Goal: Task Accomplishment & Management: Use online tool/utility

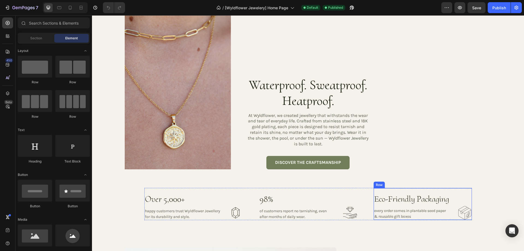
scroll to position [738, 0]
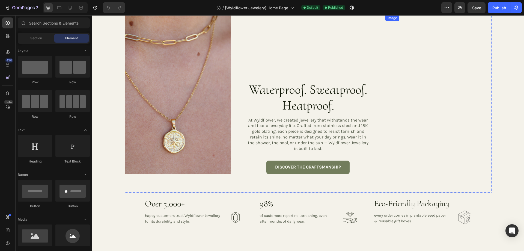
click at [437, 15] on img at bounding box center [439, 15] width 106 height 0
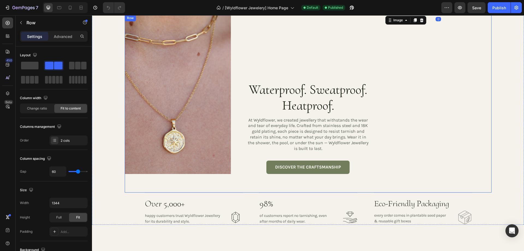
click at [387, 167] on div "Image 0" at bounding box center [439, 104] width 106 height 178
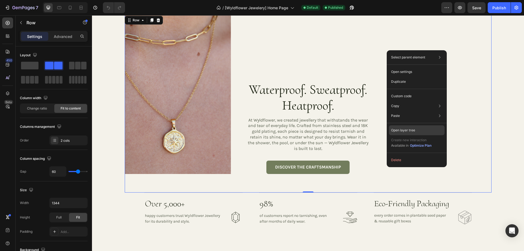
click at [406, 129] on p "Open layer tree" at bounding box center [403, 130] width 24 height 5
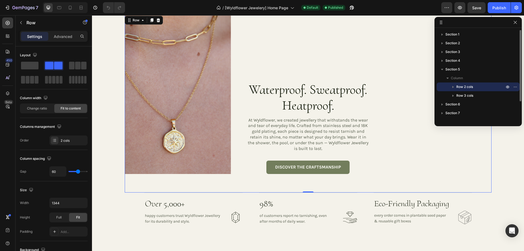
click at [453, 87] on icon "button" at bounding box center [453, 86] width 5 height 5
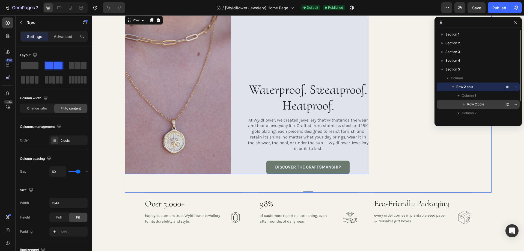
scroll to position [27, 0]
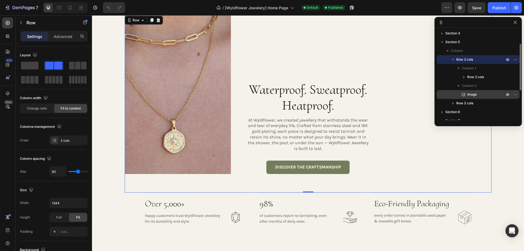
click at [493, 94] on p "Image" at bounding box center [480, 94] width 38 height 5
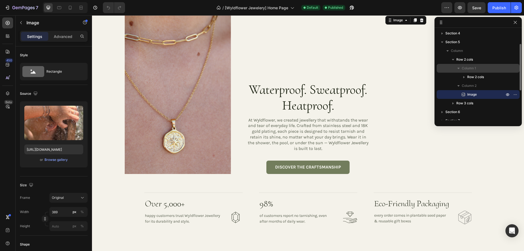
drag, startPoint x: 464, startPoint y: 94, endPoint x: 467, endPoint y: 68, distance: 25.9
click at [467, 68] on div "Column 1 Row 2 cols Column 2 Image" at bounding box center [478, 81] width 83 height 35
click at [515, 22] on icon "button" at bounding box center [516, 22] width 4 height 4
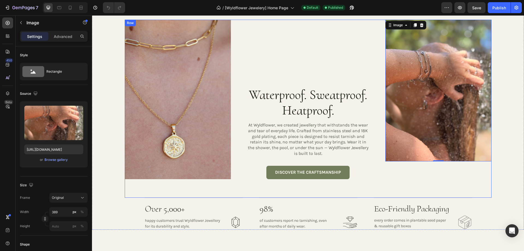
scroll to position [847, 0]
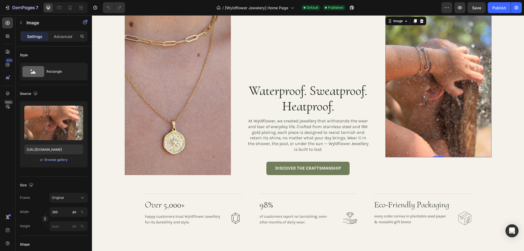
click at [401, 89] on img at bounding box center [439, 87] width 106 height 142
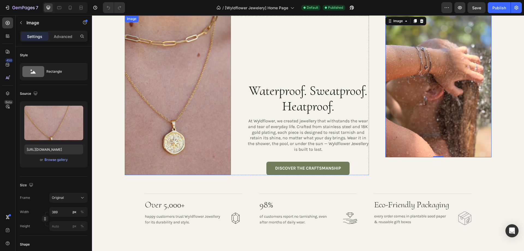
click at [189, 142] on img at bounding box center [178, 96] width 106 height 160
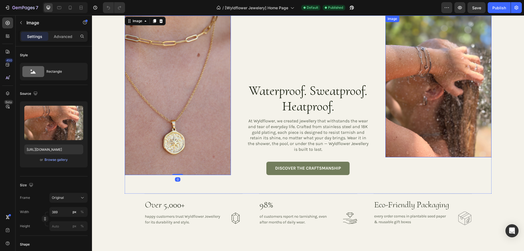
click at [431, 87] on img at bounding box center [439, 87] width 106 height 142
click at [180, 81] on img at bounding box center [178, 96] width 106 height 160
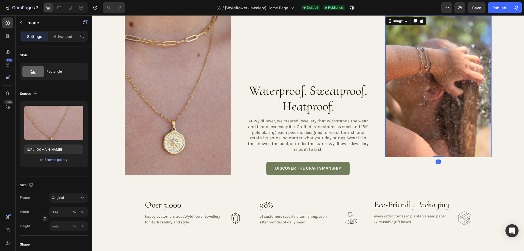
click at [434, 78] on img at bounding box center [439, 87] width 106 height 142
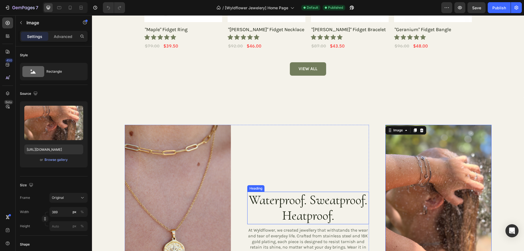
scroll to position [792, 0]
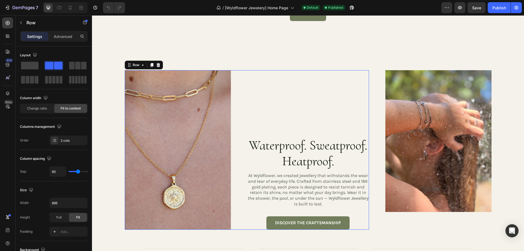
click at [336, 117] on div "Waterproof. Sweatproof. Heatproof. Heading At Wyldflower, we created jewellery …" at bounding box center [308, 150] width 122 height 160
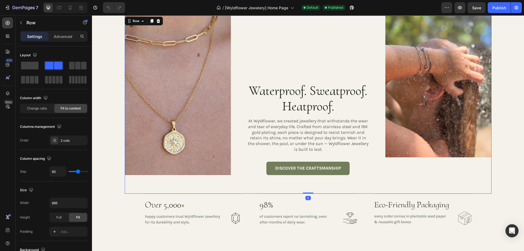
click at [374, 148] on div "Image Waterproof. Sweatproof. Heatproof. Heading At Wyldflower, we created jewe…" at bounding box center [308, 105] width 367 height 178
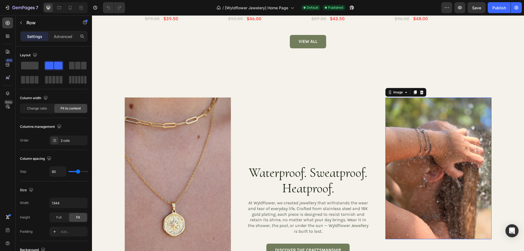
click at [431, 136] on img at bounding box center [439, 169] width 106 height 142
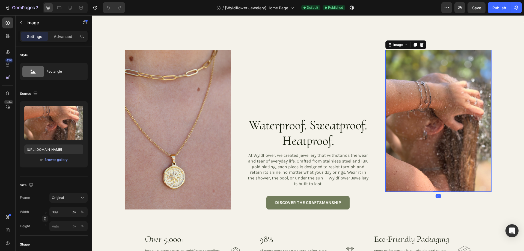
scroll to position [820, 0]
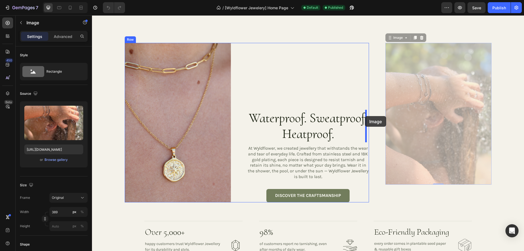
drag, startPoint x: 388, startPoint y: 39, endPoint x: 365, endPoint y: 116, distance: 80.5
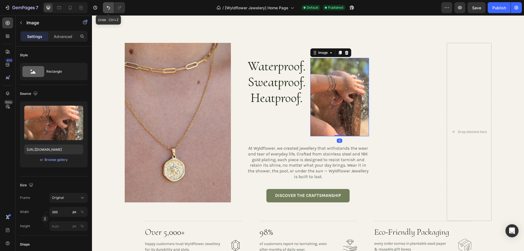
click at [111, 9] on icon "Undo/Redo" at bounding box center [108, 7] width 5 height 5
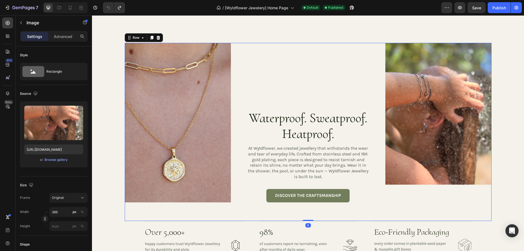
click at [383, 197] on div "Image Waterproof. Sweatproof. Heatproof. Heading At Wyldflower, we created jewe…" at bounding box center [308, 132] width 367 height 178
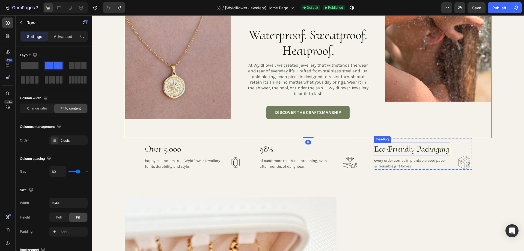
scroll to position [847, 0]
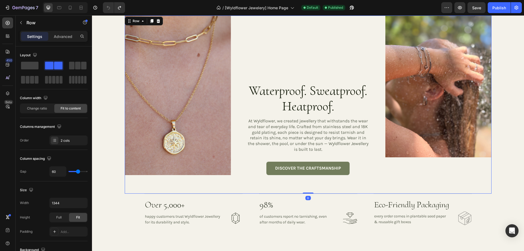
click at [440, 161] on div "Image" at bounding box center [439, 105] width 106 height 178
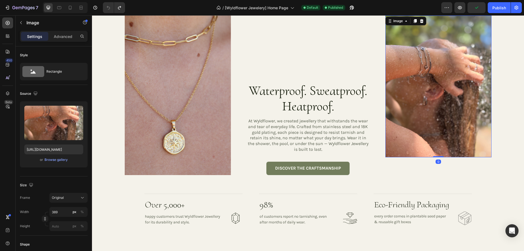
click at [424, 95] on img at bounding box center [439, 87] width 106 height 142
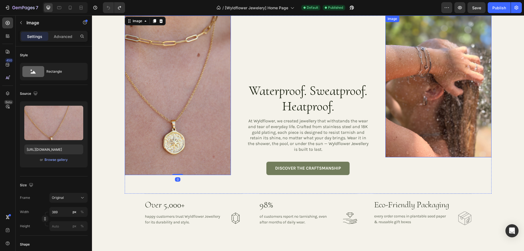
click at [427, 62] on img at bounding box center [439, 87] width 106 height 142
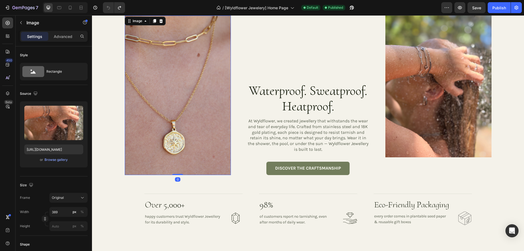
click at [175, 105] on img at bounding box center [178, 96] width 106 height 160
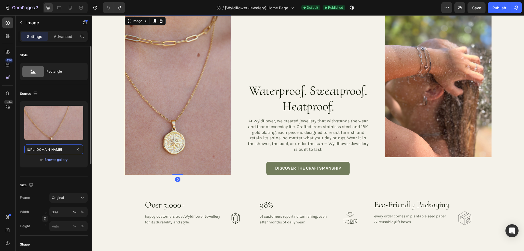
click at [47, 153] on input "[URL][DOMAIN_NAME]" at bounding box center [53, 150] width 59 height 10
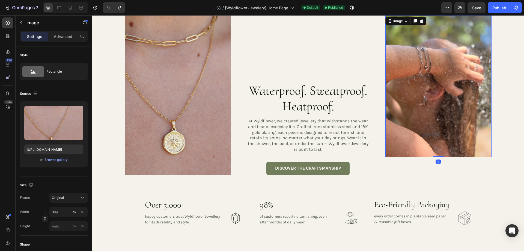
click at [422, 129] on img at bounding box center [439, 87] width 106 height 142
click at [151, 103] on img at bounding box center [178, 96] width 106 height 160
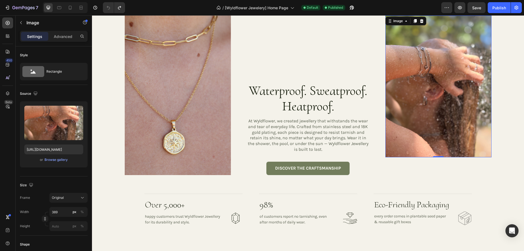
click at [417, 105] on img at bounding box center [439, 87] width 106 height 142
click at [406, 66] on img at bounding box center [439, 87] width 106 height 142
click at [49, 149] on input "[URL][DOMAIN_NAME]" at bounding box center [53, 150] width 59 height 10
click at [443, 104] on img at bounding box center [439, 87] width 106 height 142
click at [56, 158] on div "Browse gallery" at bounding box center [56, 159] width 23 height 5
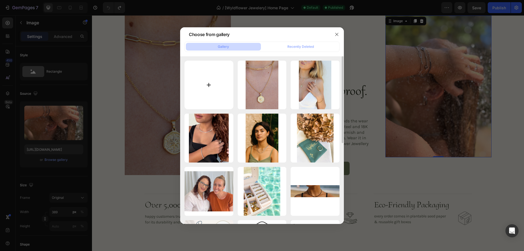
click at [210, 81] on input "file" at bounding box center [209, 85] width 49 height 49
click at [341, 31] on button "button" at bounding box center [337, 34] width 9 height 9
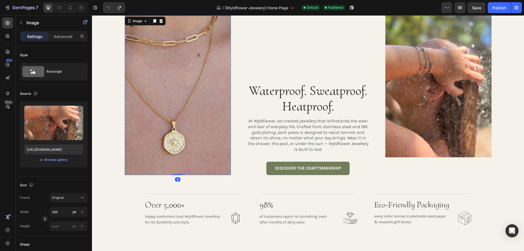
click at [171, 78] on img at bounding box center [178, 96] width 106 height 160
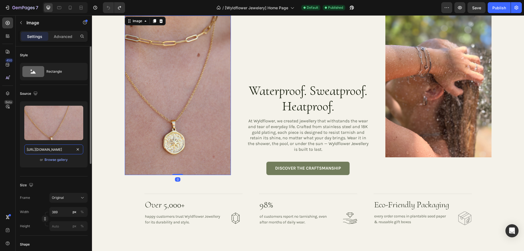
click at [57, 149] on input "[URL][DOMAIN_NAME]" at bounding box center [53, 150] width 59 height 10
click at [400, 103] on img at bounding box center [439, 87] width 106 height 142
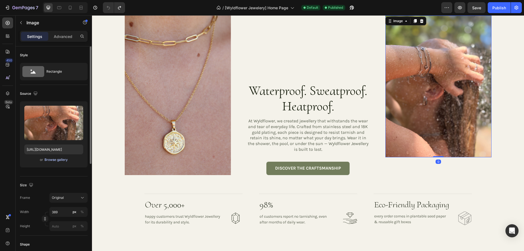
click at [53, 162] on div "Browse gallery" at bounding box center [56, 159] width 23 height 5
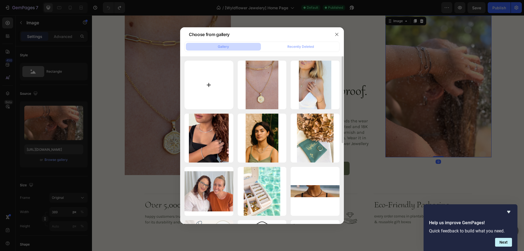
click at [216, 83] on input "file" at bounding box center [209, 85] width 49 height 49
type input "C:\fakepath\gempages_563594936545444659-6d1222b6-2cf3-480b-9faa-321fc6451996-ez…"
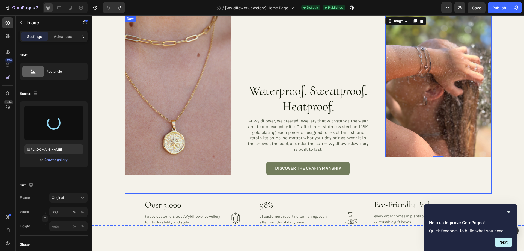
type input "[URL][DOMAIN_NAME]"
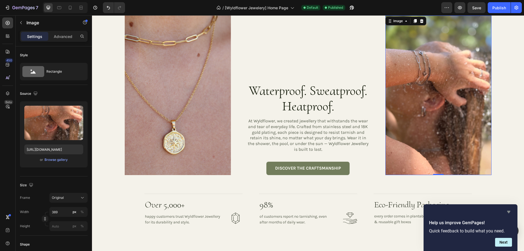
click at [509, 211] on icon "Hide survey" at bounding box center [509, 212] width 3 height 2
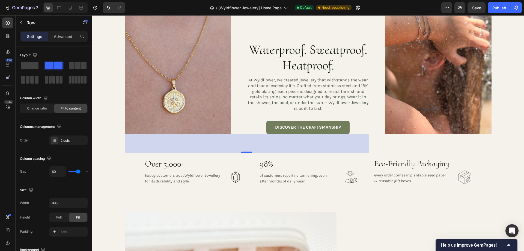
scroll to position [874, 0]
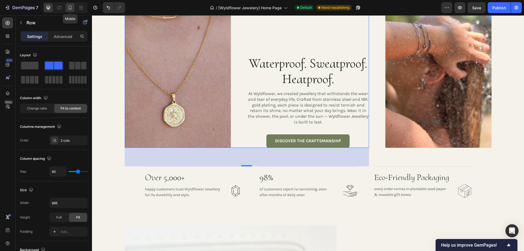
click at [70, 9] on icon at bounding box center [70, 8] width 1 height 1
type input "0"
type input "100%"
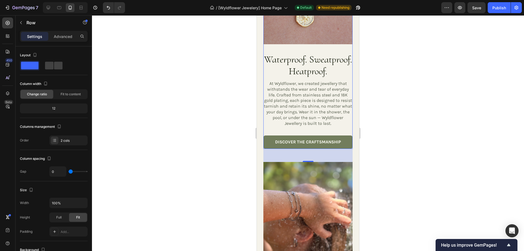
scroll to position [1019, 0]
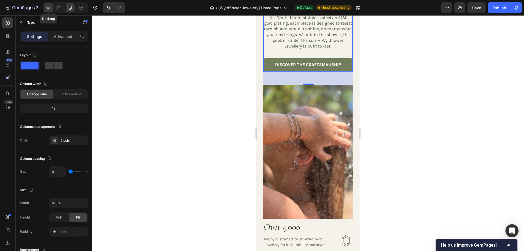
click at [50, 6] on icon at bounding box center [48, 7] width 5 height 5
type input "60"
type input "895"
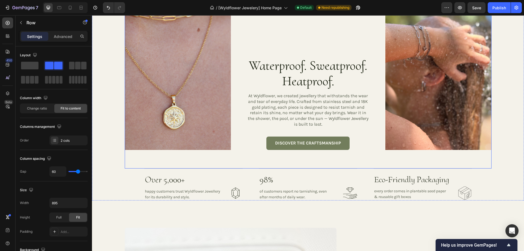
scroll to position [873, 0]
click at [376, 140] on div "Image Waterproof. Sweatproof. Heatproof. Heading At Wyldflower, we created jewe…" at bounding box center [308, 79] width 367 height 178
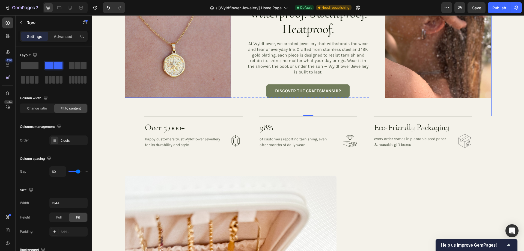
scroll to position [927, 0]
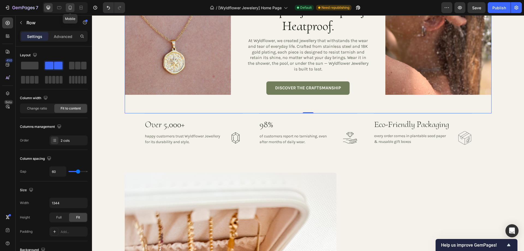
click at [71, 5] on icon at bounding box center [69, 7] width 5 height 5
type input "0"
type input "100%"
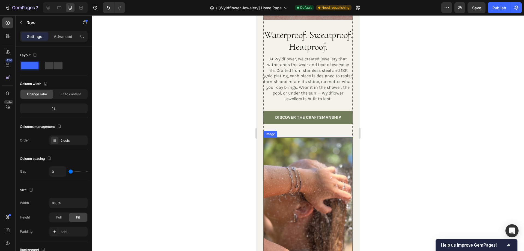
scroll to position [956, 0]
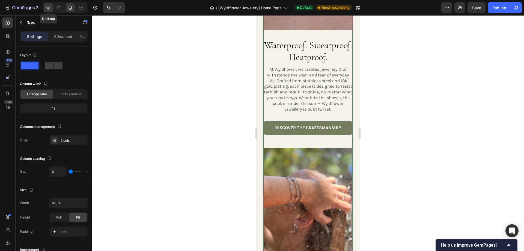
click at [50, 6] on icon at bounding box center [48, 7] width 5 height 5
type input "60"
type input "1344"
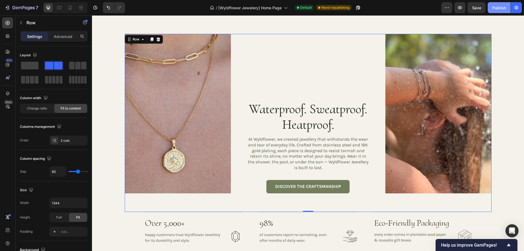
scroll to position [759, 0]
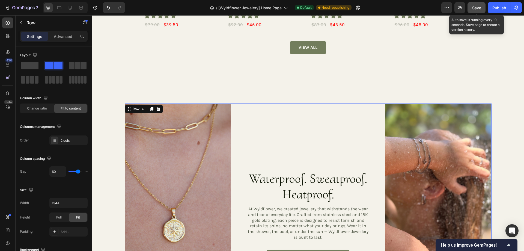
click at [477, 7] on span "Save" at bounding box center [477, 7] width 9 height 5
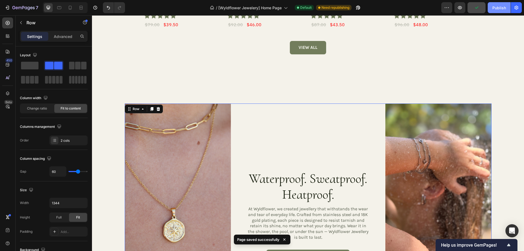
click at [497, 9] on div "Publish" at bounding box center [500, 8] width 14 height 6
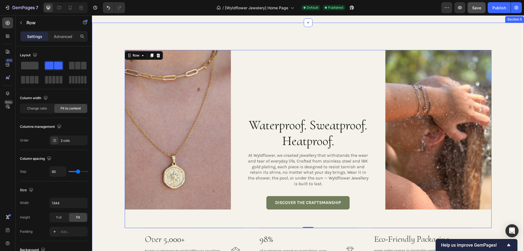
scroll to position [814, 0]
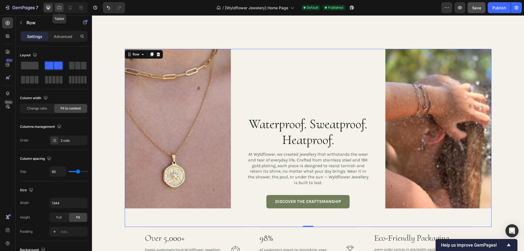
click at [63, 6] on div at bounding box center [59, 7] width 9 height 9
type input "0"
type input "100%"
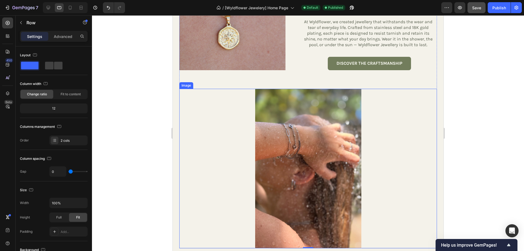
scroll to position [927, 0]
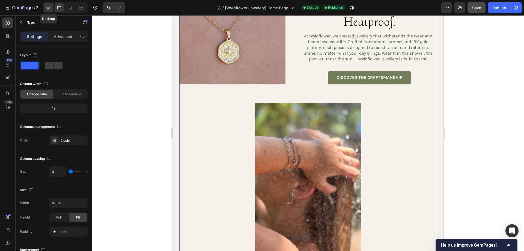
click at [47, 6] on icon at bounding box center [49, 8] width 4 height 4
type input "60"
type input "1344"
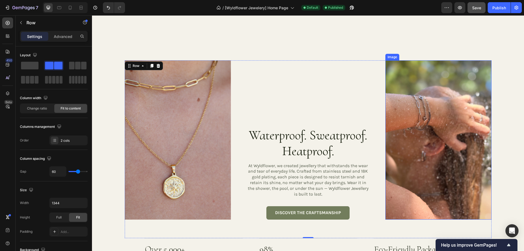
scroll to position [833, 0]
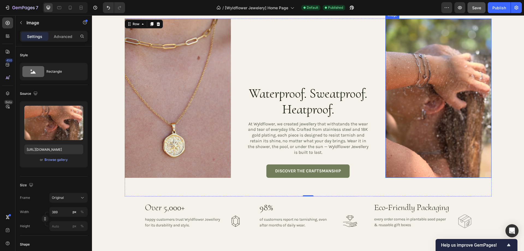
click at [450, 95] on img at bounding box center [439, 99] width 106 height 160
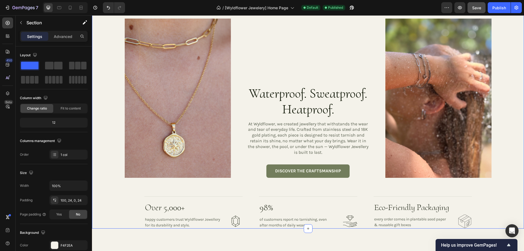
click at [505, 140] on div "Image Waterproof. Sweatproof. Heatproof. Heading At Wyldflower, we created jewe…" at bounding box center [308, 124] width 419 height 210
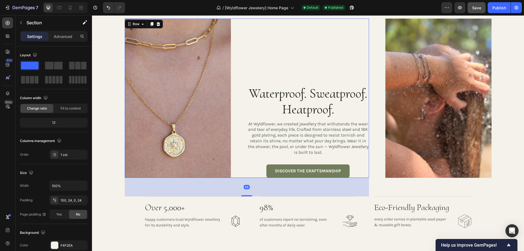
click at [348, 58] on div "Waterproof. Sweatproof. Heatproof. Heading At Wyldflower, we created jewellery …" at bounding box center [308, 99] width 122 height 160
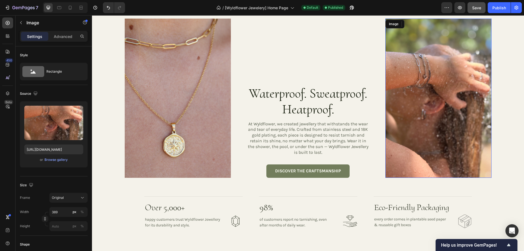
click at [400, 62] on img at bounding box center [439, 99] width 106 height 160
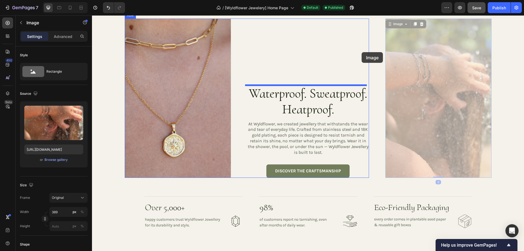
drag, startPoint x: 388, startPoint y: 24, endPoint x: 362, endPoint y: 52, distance: 37.9
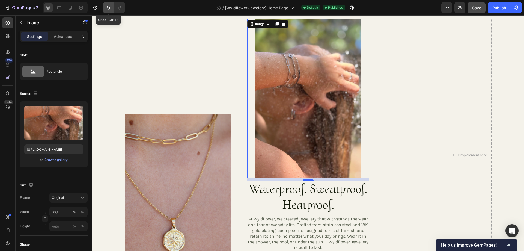
click at [109, 5] on icon "Undo/Redo" at bounding box center [108, 7] width 5 height 5
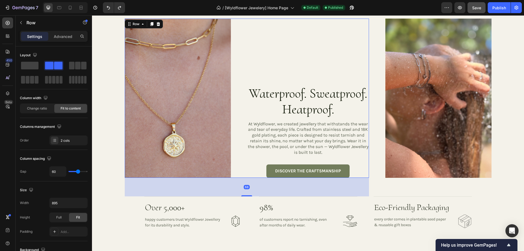
click at [364, 162] on div "Waterproof. Sweatproof. Heatproof. Heading At Wyldflower, we created jewellery …" at bounding box center [308, 99] width 122 height 160
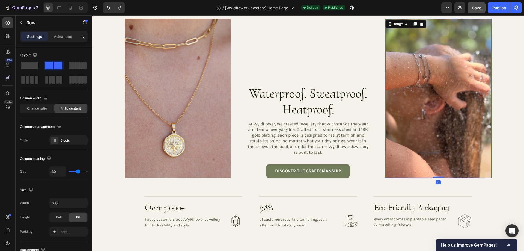
click at [389, 145] on img at bounding box center [439, 99] width 106 height 160
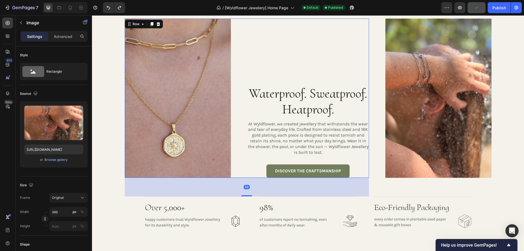
click at [344, 71] on div "Waterproof. Sweatproof. Heatproof. Heading At Wyldflower, we created jewellery …" at bounding box center [308, 99] width 122 height 160
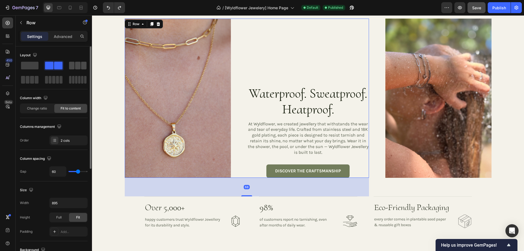
click at [78, 66] on span at bounding box center [77, 66] width 5 height 8
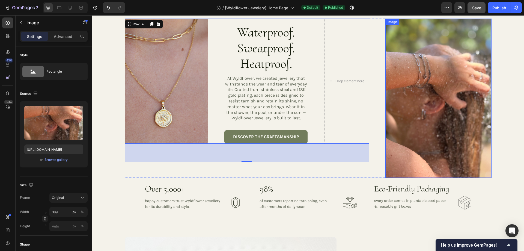
click at [422, 73] on img at bounding box center [439, 99] width 106 height 160
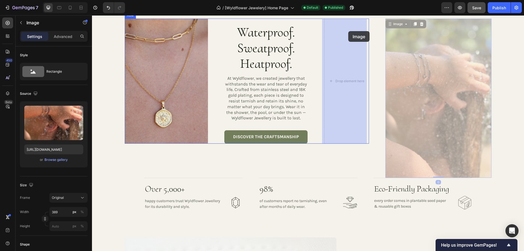
drag, startPoint x: 388, startPoint y: 25, endPoint x: 349, endPoint y: 31, distance: 39.8
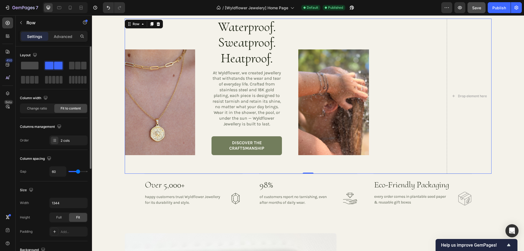
click at [26, 67] on span at bounding box center [29, 66] width 17 height 8
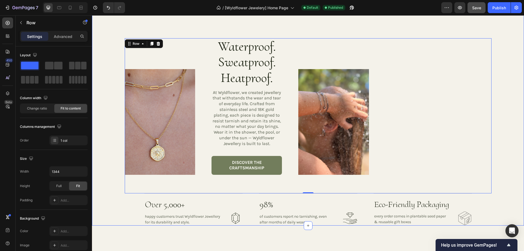
scroll to position [779, 0]
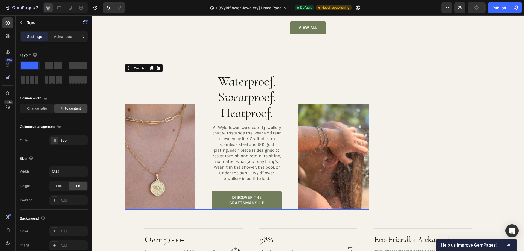
click at [319, 93] on div "Image" at bounding box center [334, 141] width 70 height 137
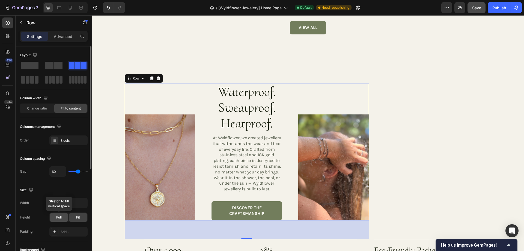
click at [58, 217] on span "Full" at bounding box center [58, 217] width 5 height 5
click at [80, 218] on span "Fit" at bounding box center [78, 217] width 4 height 5
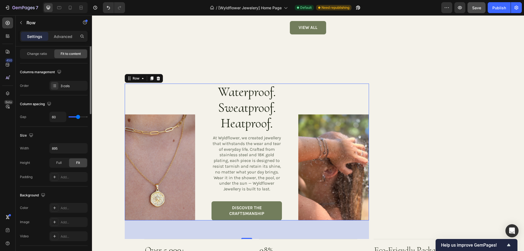
scroll to position [82, 0]
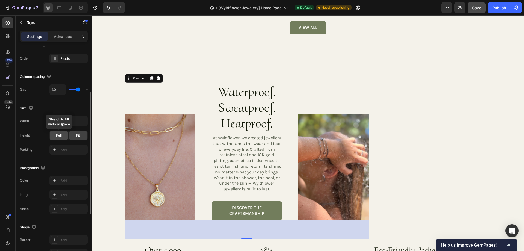
click at [58, 132] on div "Full" at bounding box center [59, 135] width 18 height 9
click at [84, 135] on div "Fit" at bounding box center [78, 135] width 18 height 9
click at [80, 119] on icon "button" at bounding box center [82, 120] width 5 height 5
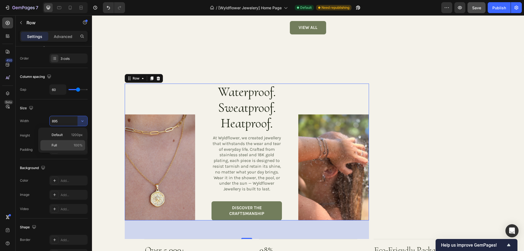
click at [74, 145] on p "Full 100%" at bounding box center [67, 145] width 31 height 5
type input "100%"
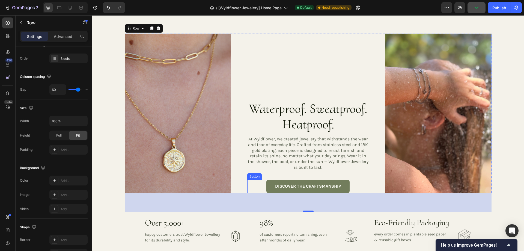
scroll to position [861, 0]
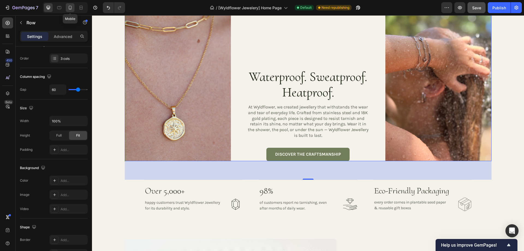
click at [69, 7] on icon at bounding box center [69, 7] width 5 height 5
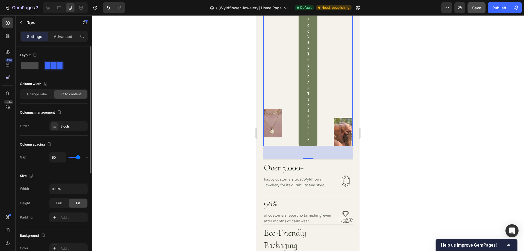
drag, startPoint x: 32, startPoint y: 66, endPoint x: 94, endPoint y: 112, distance: 76.9
click at [32, 66] on span at bounding box center [29, 66] width 17 height 8
type input "0"
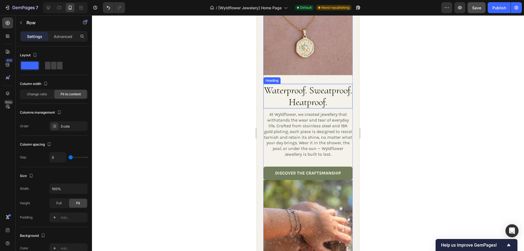
scroll to position [915, 0]
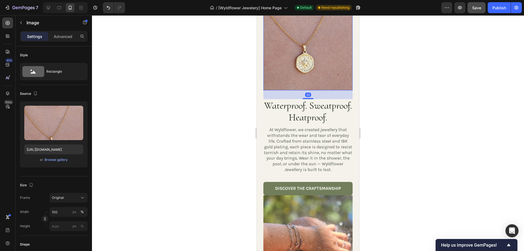
click at [338, 82] on img at bounding box center [308, 23] width 89 height 134
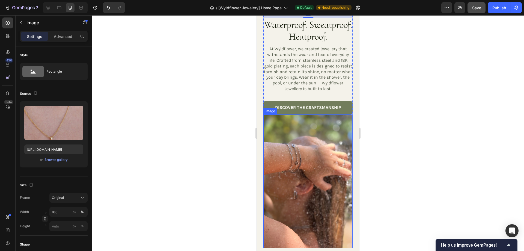
scroll to position [997, 0]
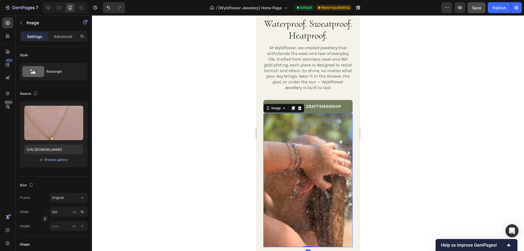
click at [339, 191] on img at bounding box center [308, 180] width 89 height 134
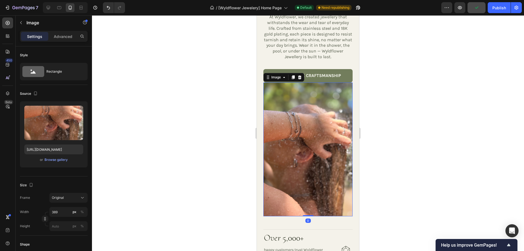
scroll to position [1078, 0]
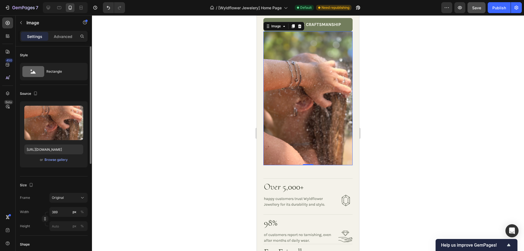
click at [63, 37] on p "Advanced" at bounding box center [63, 37] width 19 height 6
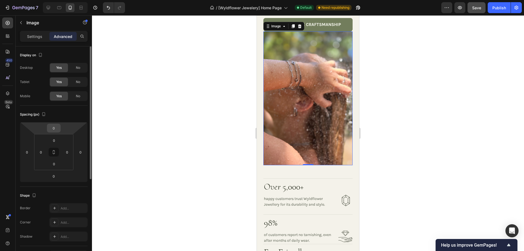
click at [56, 126] on input "0" at bounding box center [53, 128] width 11 height 8
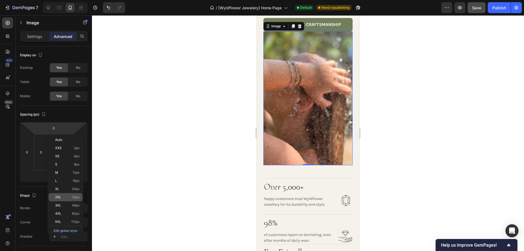
click at [76, 194] on div "2XL 32px" at bounding box center [66, 197] width 34 height 8
type input "32"
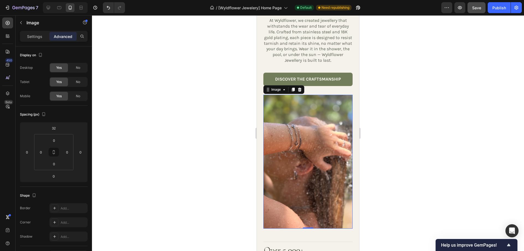
click at [405, 105] on div at bounding box center [308, 133] width 432 height 236
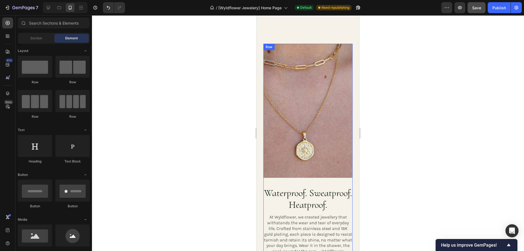
scroll to position [915, 0]
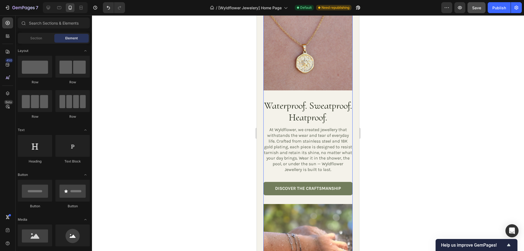
click at [317, 63] on img at bounding box center [308, 23] width 89 height 134
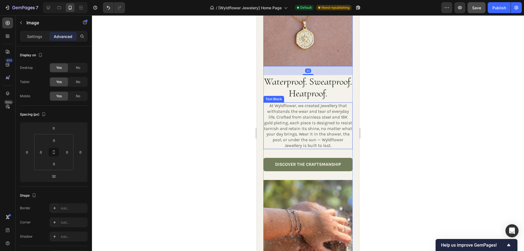
scroll to position [1024, 0]
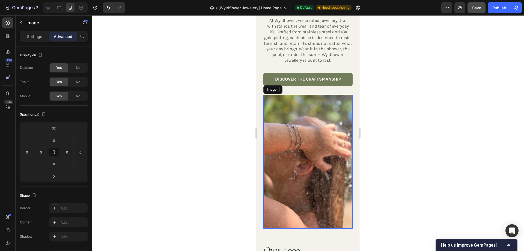
click at [318, 142] on img at bounding box center [308, 162] width 89 height 134
click at [397, 128] on div at bounding box center [308, 133] width 432 height 236
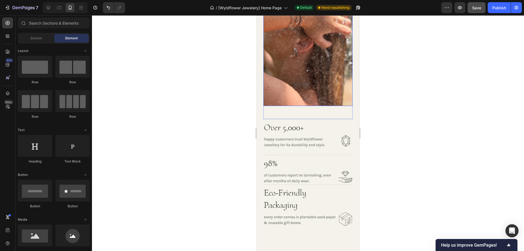
scroll to position [1242, 0]
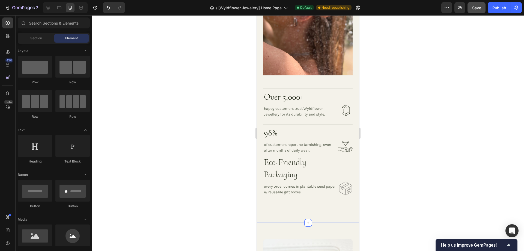
click at [377, 109] on div at bounding box center [308, 133] width 432 height 236
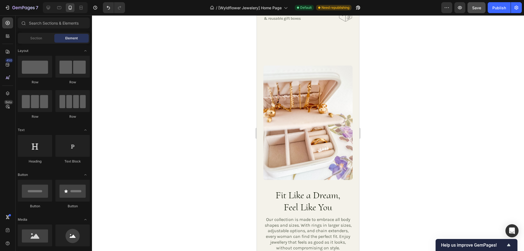
scroll to position [1434, 0]
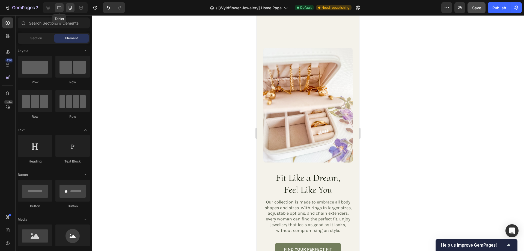
click at [58, 6] on icon at bounding box center [59, 7] width 5 height 5
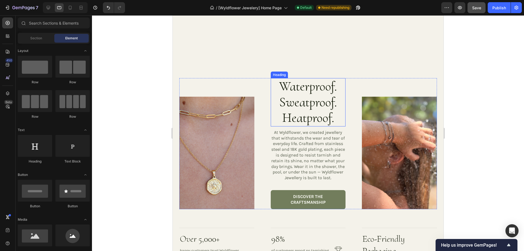
scroll to position [860, 0]
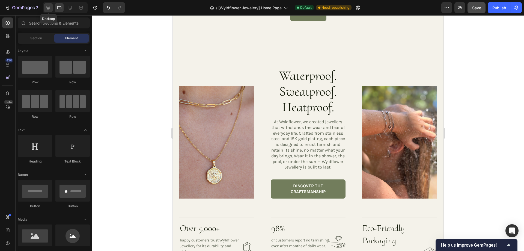
click at [47, 6] on icon at bounding box center [48, 7] width 5 height 5
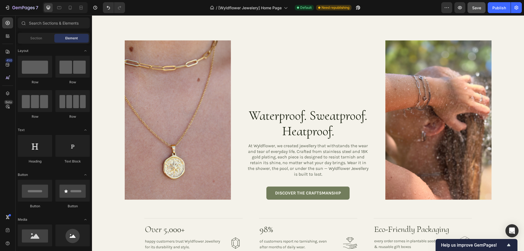
scroll to position [882, 0]
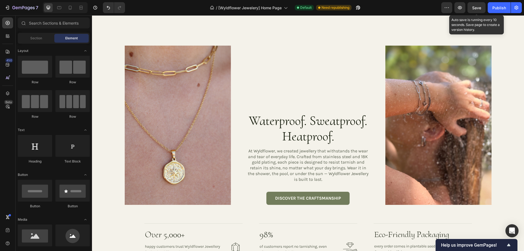
click at [474, 9] on span "Save" at bounding box center [477, 7] width 9 height 5
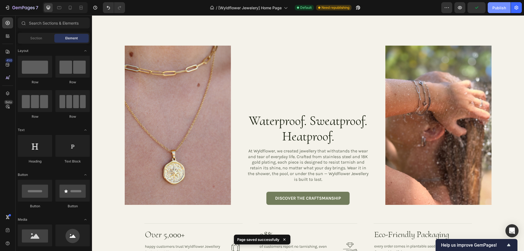
click at [500, 9] on div "Publish" at bounding box center [500, 8] width 14 height 6
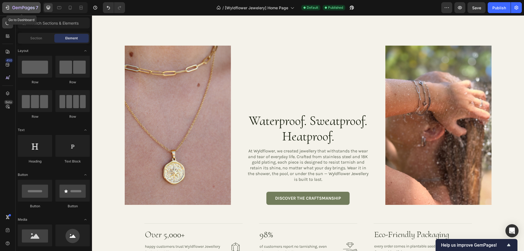
click at [13, 4] on button "7" at bounding box center [21, 7] width 39 height 11
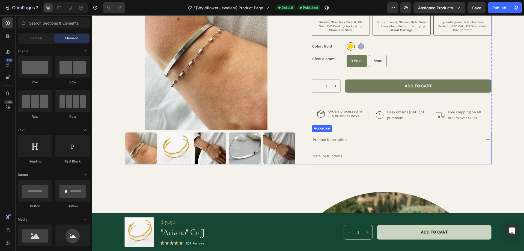
scroll to position [82, 0]
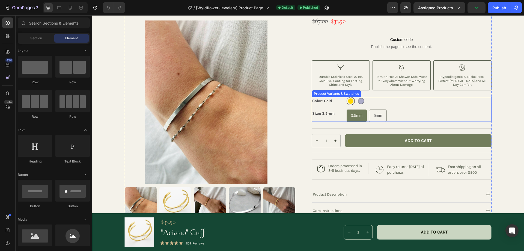
click at [401, 101] on div "Gold Gold Silver Silver" at bounding box center [419, 101] width 145 height 8
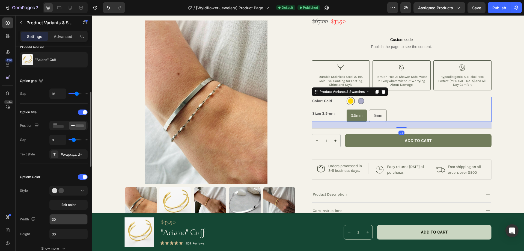
scroll to position [55, 0]
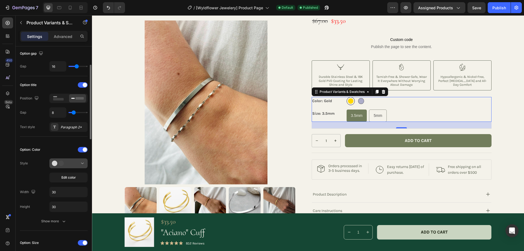
drag, startPoint x: 84, startPoint y: 164, endPoint x: 6, endPoint y: 145, distance: 81.0
click at [84, 164] on icon at bounding box center [82, 163] width 5 height 5
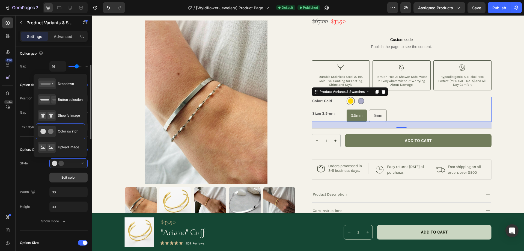
click at [73, 178] on span "Edit color" at bounding box center [68, 177] width 14 height 5
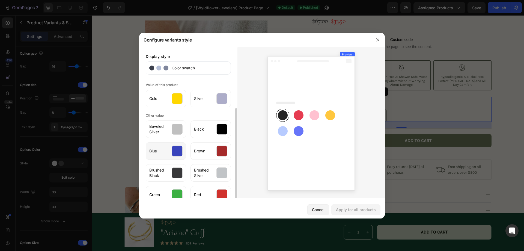
scroll to position [34, 0]
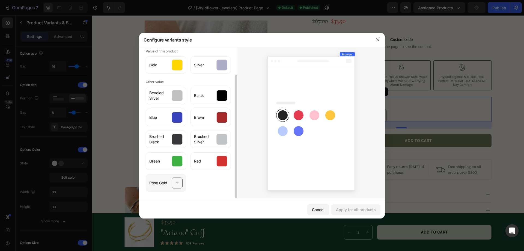
click at [176, 181] on icon at bounding box center [178, 183] width 4 height 10
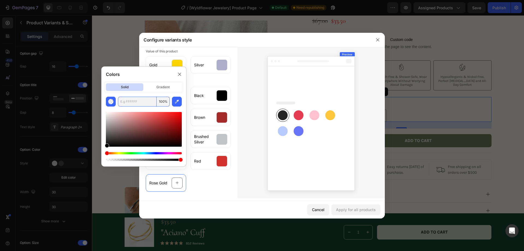
click at [139, 99] on input "text" at bounding box center [137, 102] width 39 height 10
paste input "DFA194"
type input "DFA194"
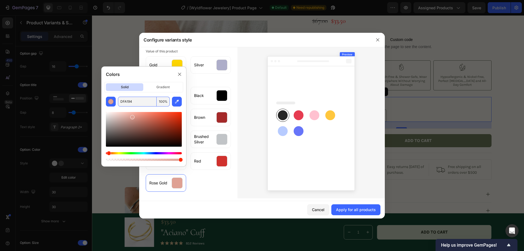
click at [238, 205] on div "Cancel Apply for all products" at bounding box center [262, 209] width 246 height 17
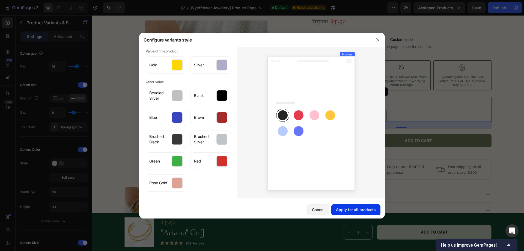
click at [354, 212] on div "Apply for all products" at bounding box center [356, 210] width 40 height 6
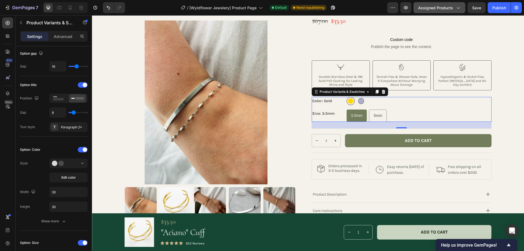
click at [458, 8] on icon "button" at bounding box center [458, 7] width 5 height 5
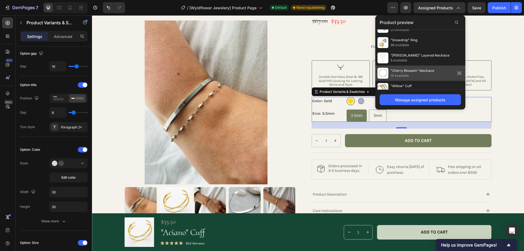
scroll to position [542, 0]
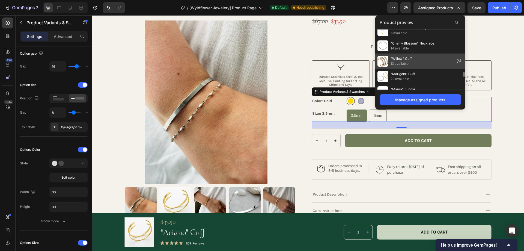
drag, startPoint x: 421, startPoint y: 59, endPoint x: 326, endPoint y: 56, distance: 95.4
click at [421, 59] on div ""Willow" Cuff 13 available" at bounding box center [421, 61] width 90 height 15
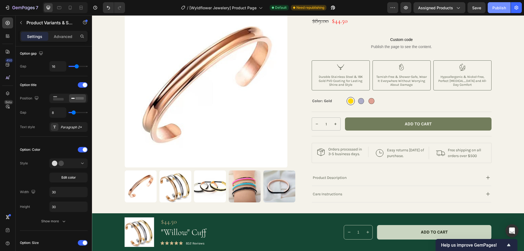
click at [495, 6] on div "Publish" at bounding box center [500, 8] width 14 height 6
